Goal: Task Accomplishment & Management: Use online tool/utility

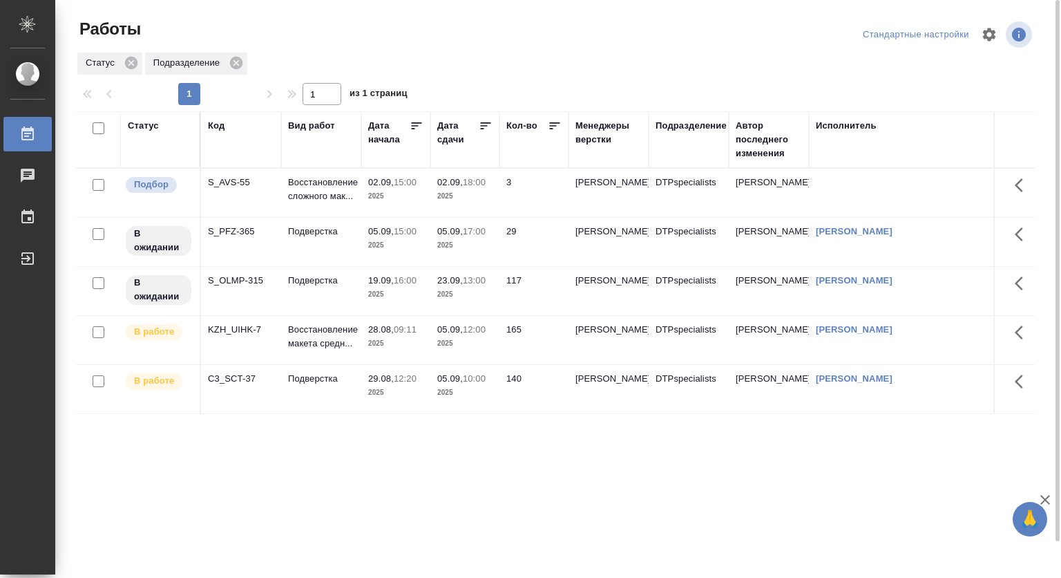
click at [383, 186] on p "02.09," at bounding box center [381, 182] width 26 height 10
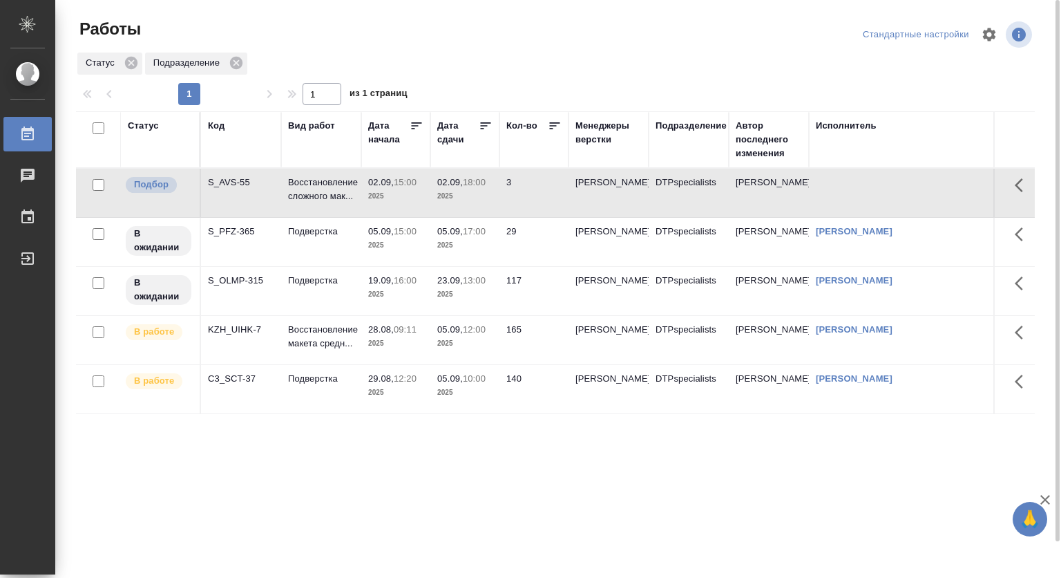
click at [383, 186] on p "02.09," at bounding box center [381, 182] width 26 height 10
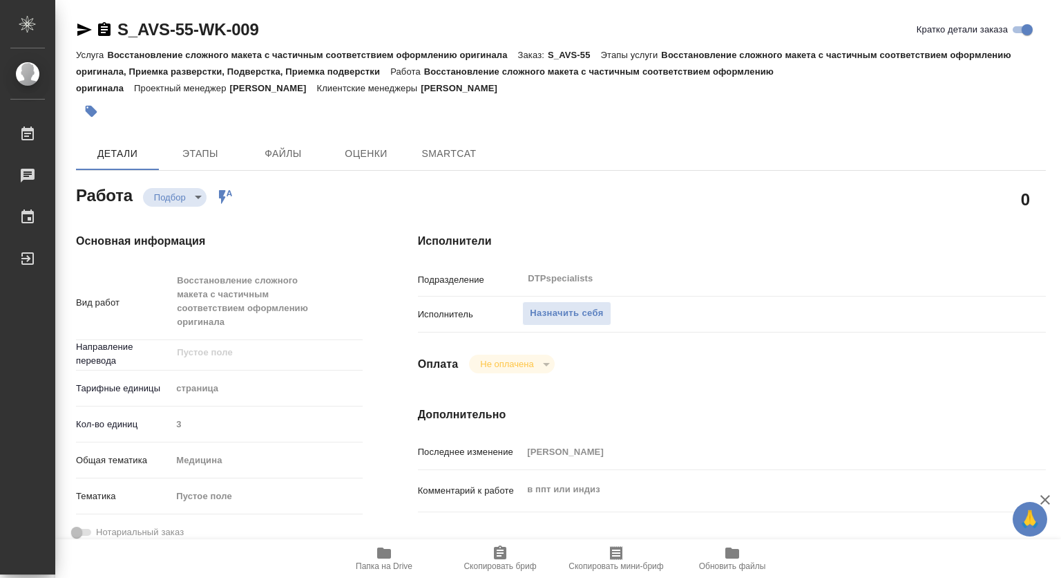
type textarea "x"
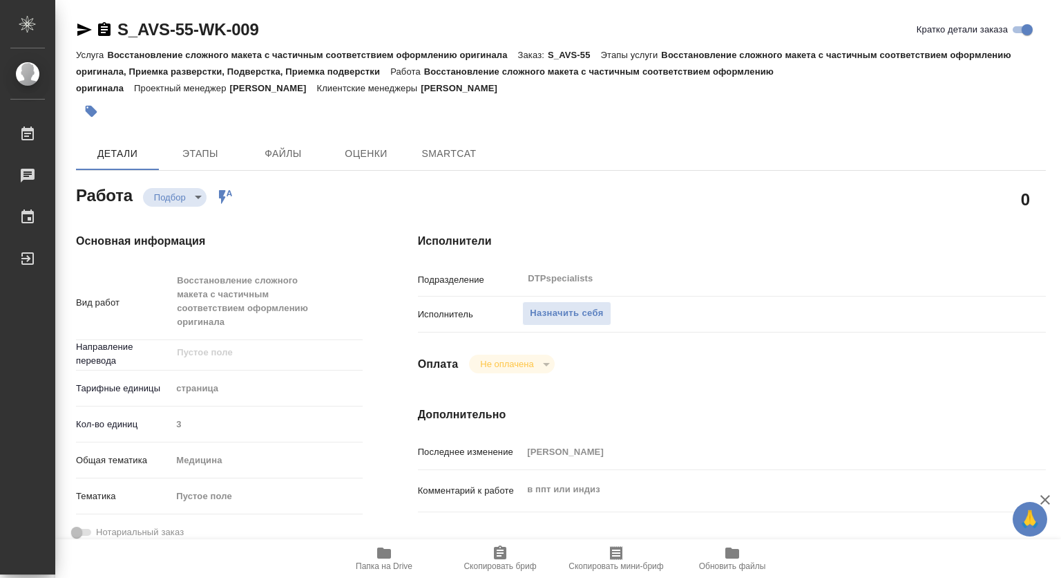
type textarea "x"
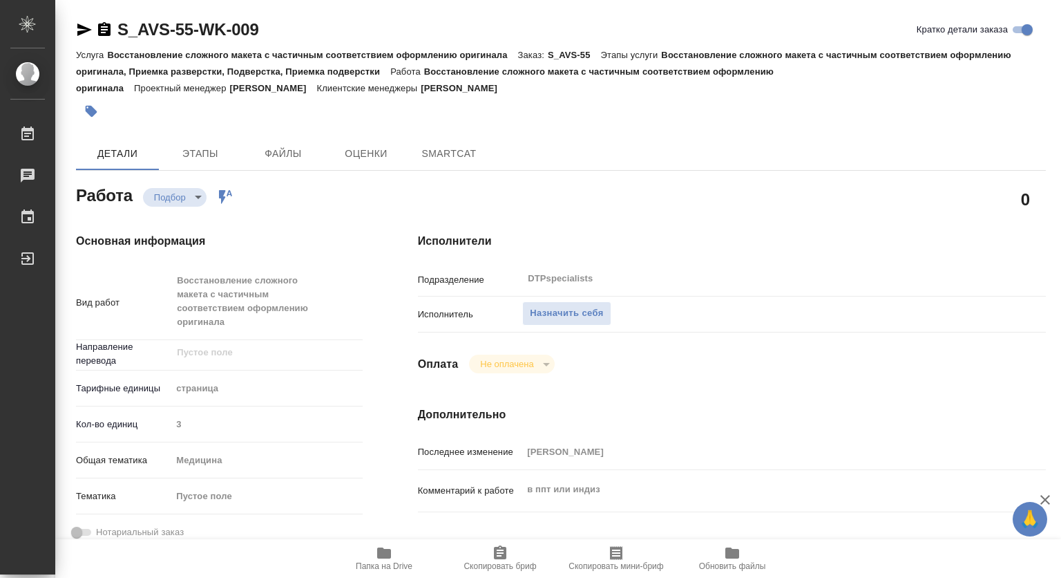
type textarea "x"
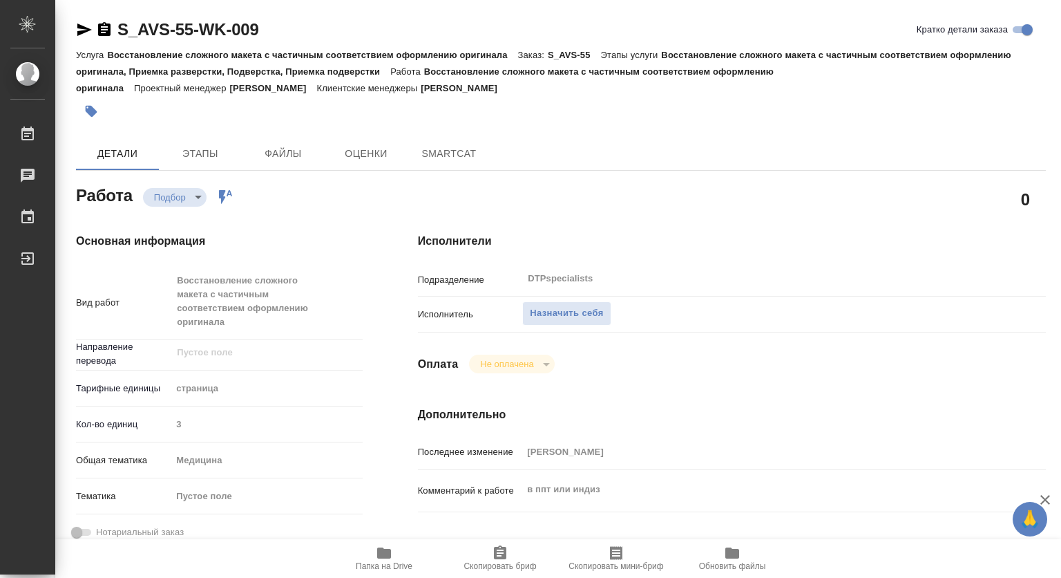
type textarea "x"
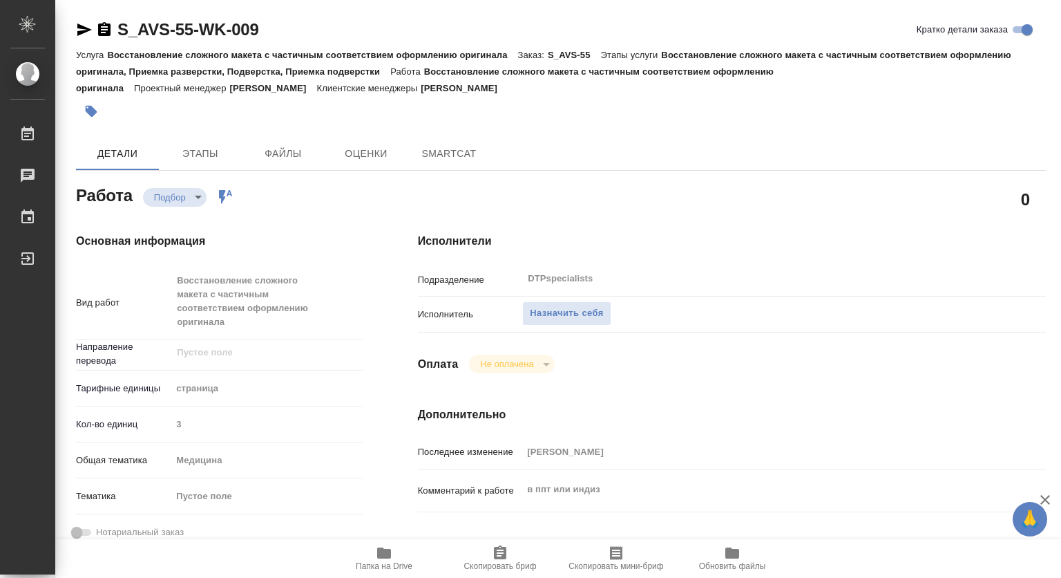
type textarea "x"
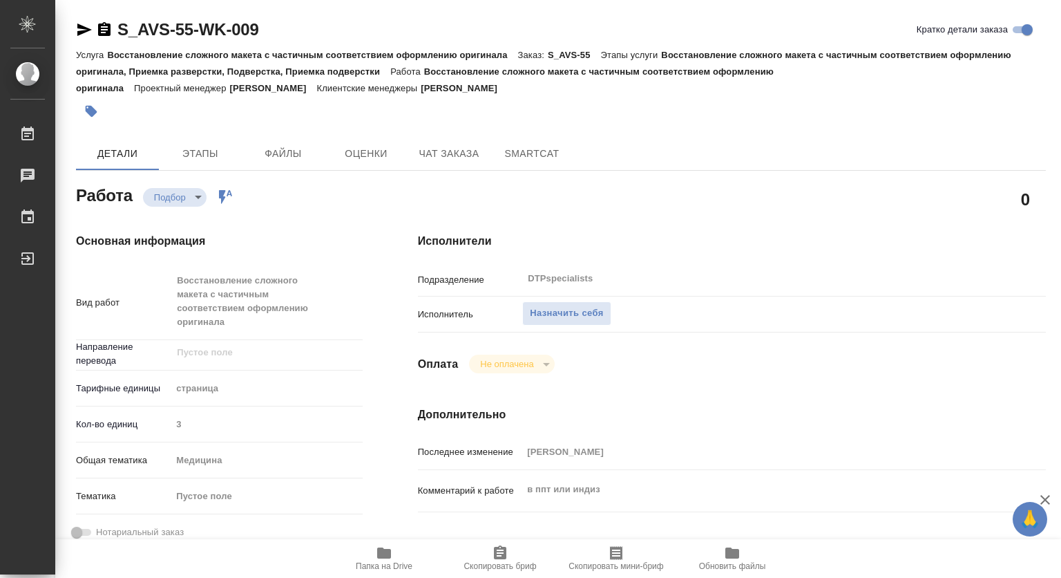
scroll to position [69, 0]
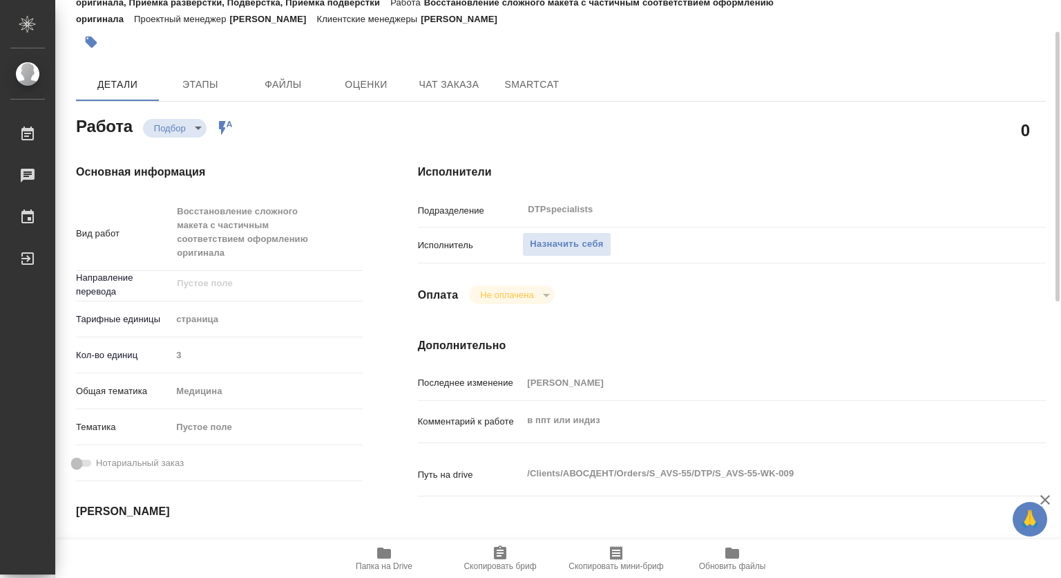
type textarea "x"
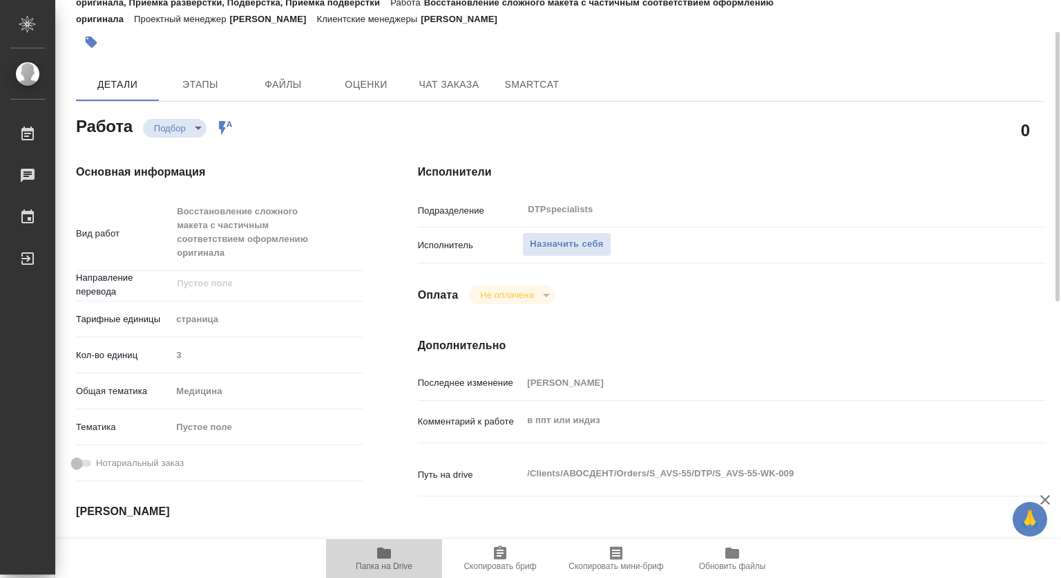
click at [377, 571] on button "Папка на Drive" at bounding box center [384, 558] width 116 height 39
type textarea "x"
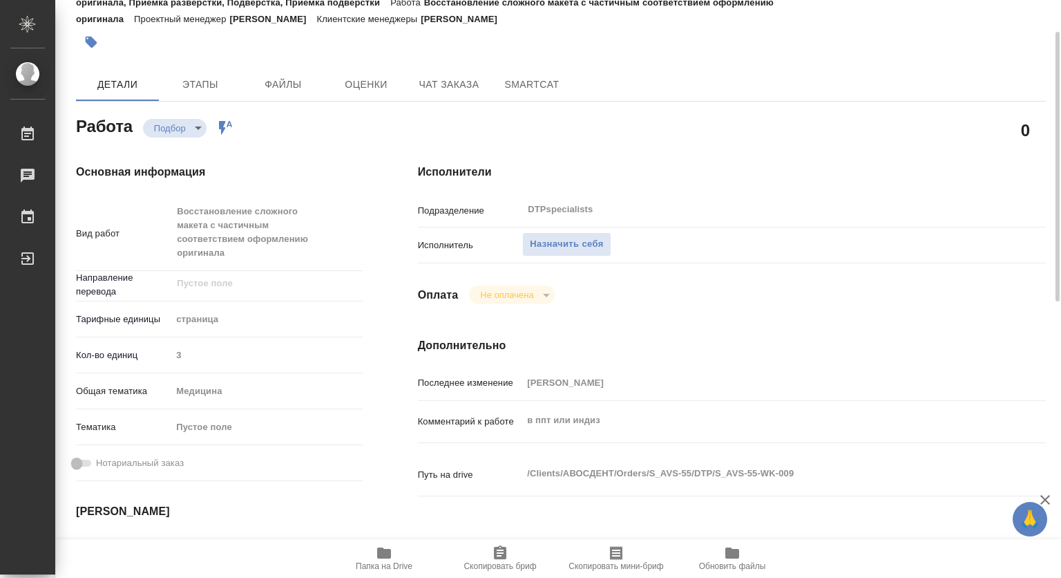
type textarea "x"
